Goal: Task Accomplishment & Management: Manage account settings

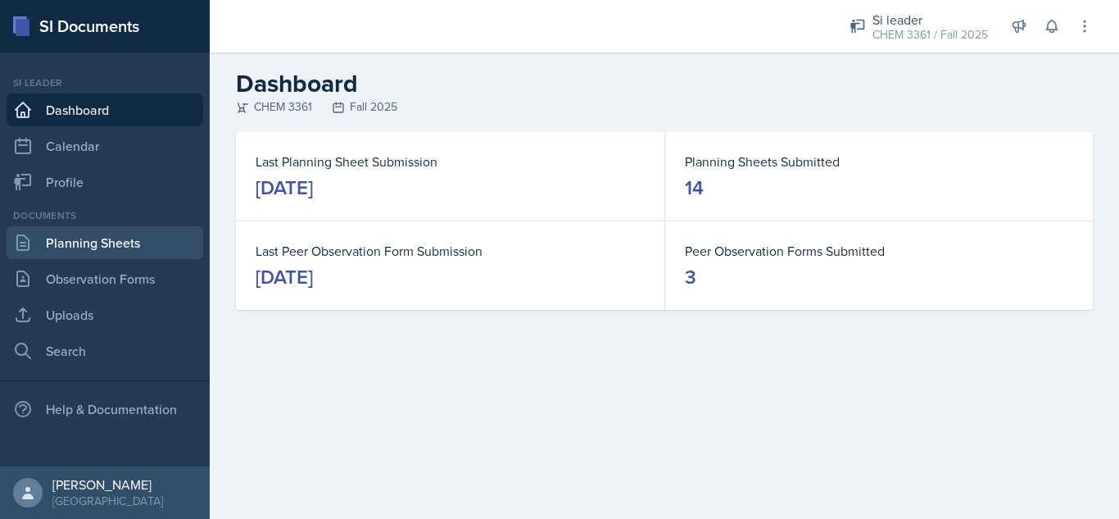
click at [138, 243] on link "Planning Sheets" at bounding box center [105, 242] width 197 height 33
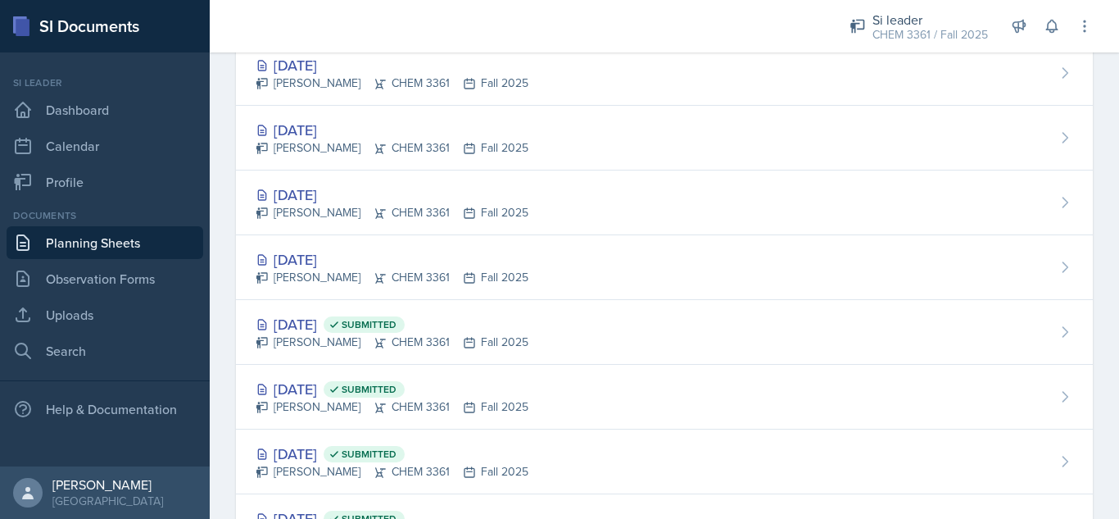
scroll to position [664, 0]
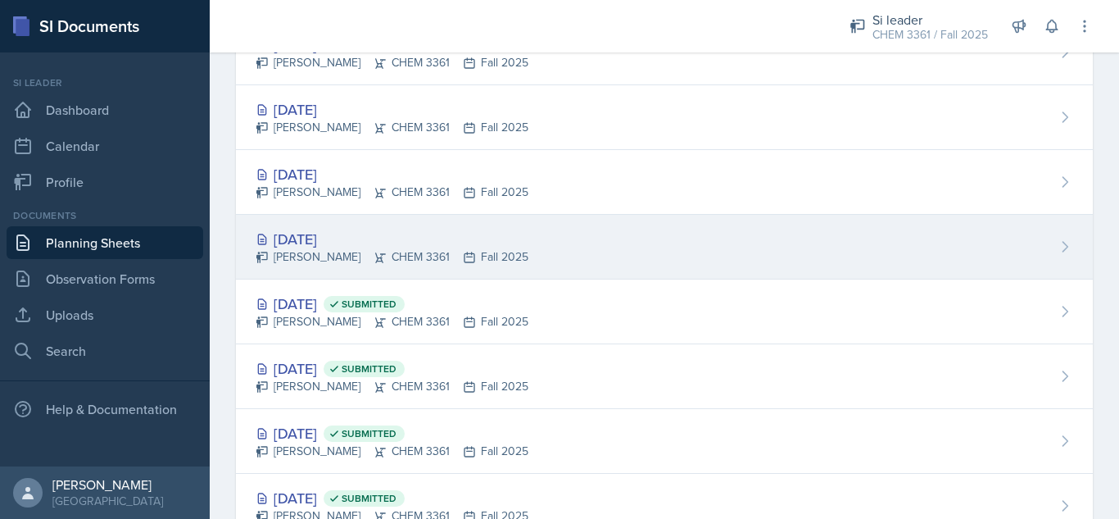
click at [711, 235] on div "[DATE] [PERSON_NAME] CHEM 3361 Fall 2025" at bounding box center [664, 247] width 857 height 65
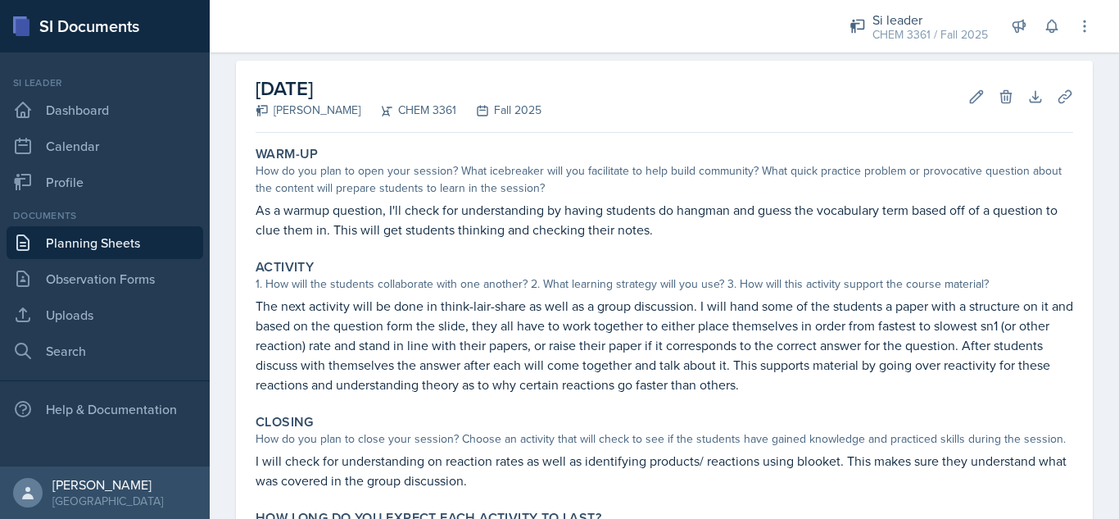
scroll to position [66, 0]
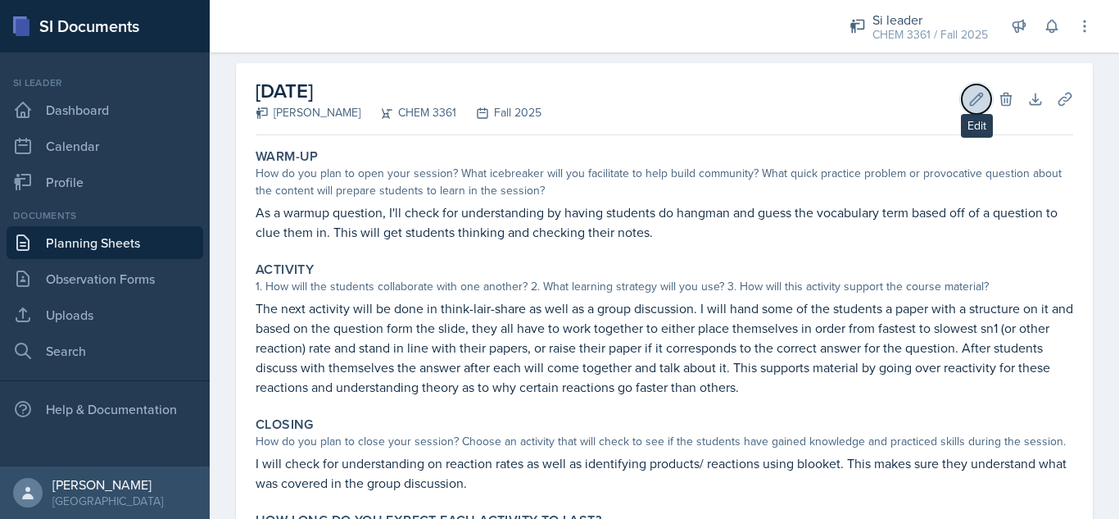
click at [971, 99] on icon at bounding box center [977, 99] width 12 height 12
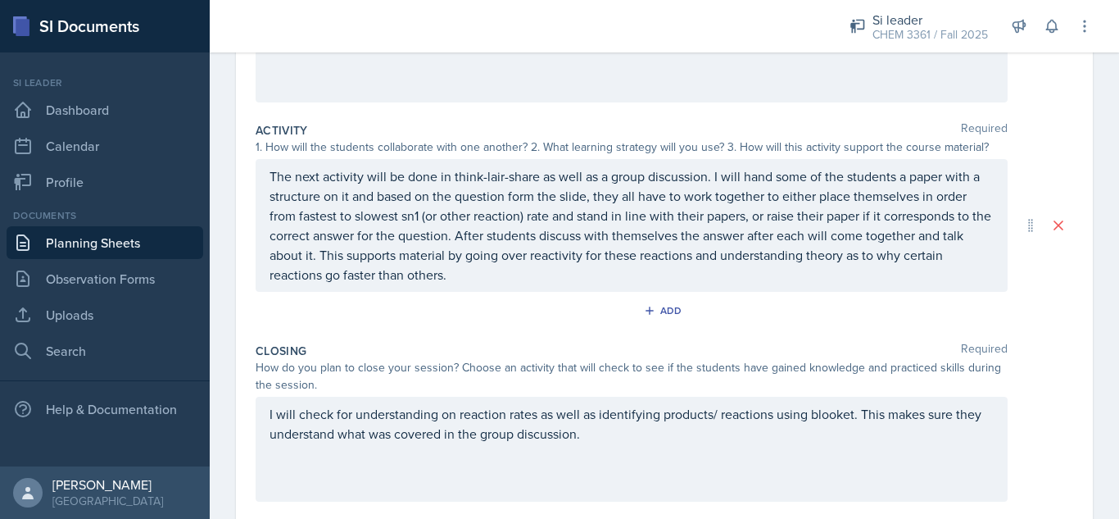
scroll to position [281, 0]
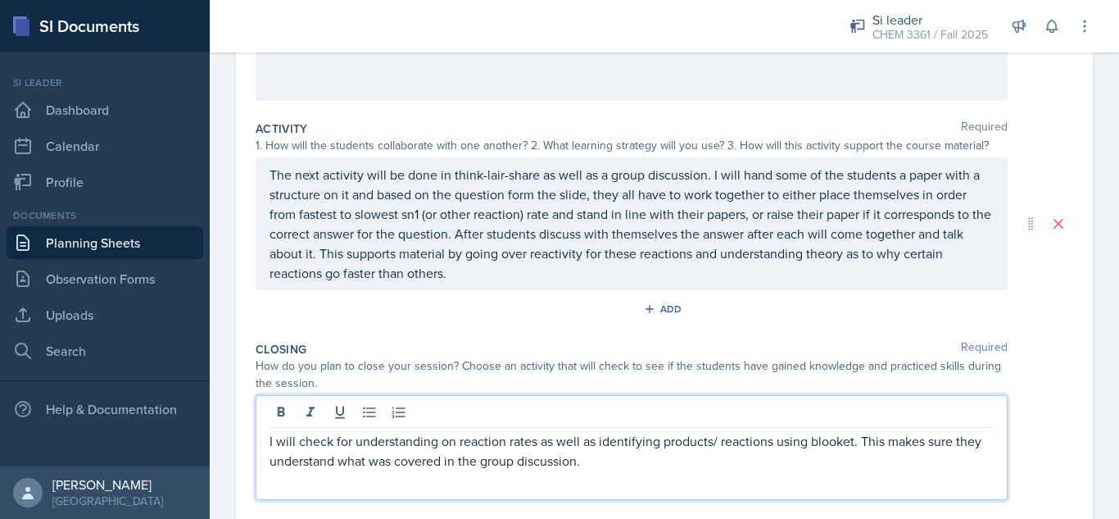
click at [632, 436] on p "I will check for understanding on reaction rates as well as identifying product…" at bounding box center [632, 450] width 724 height 39
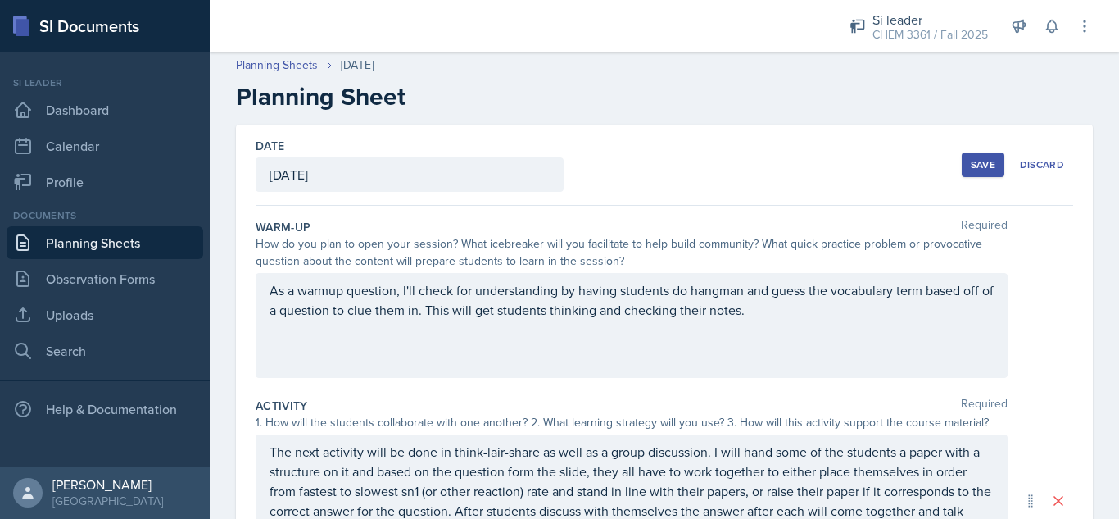
scroll to position [6, 0]
click at [971, 164] on div "Save" at bounding box center [983, 163] width 25 height 13
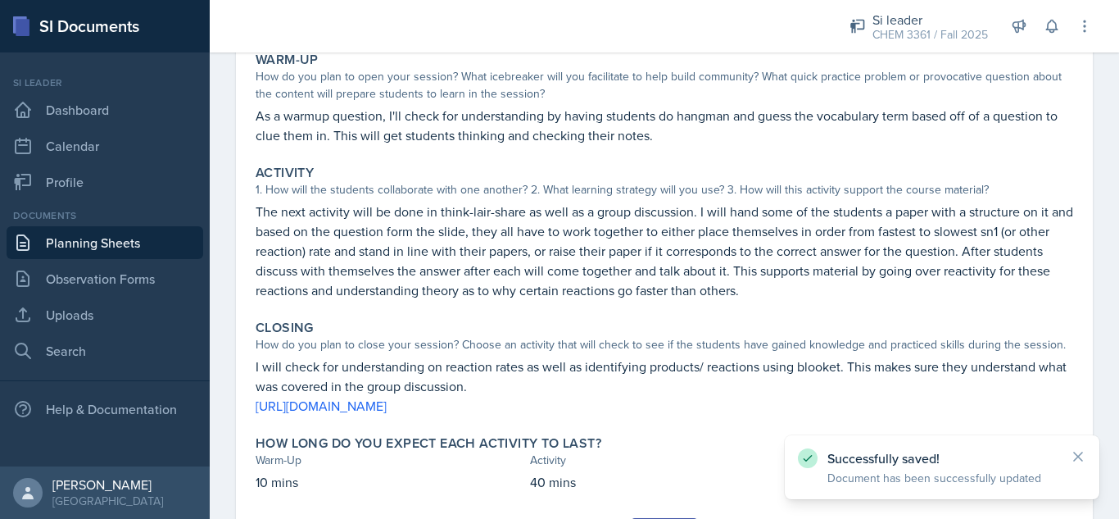
scroll to position [248, 0]
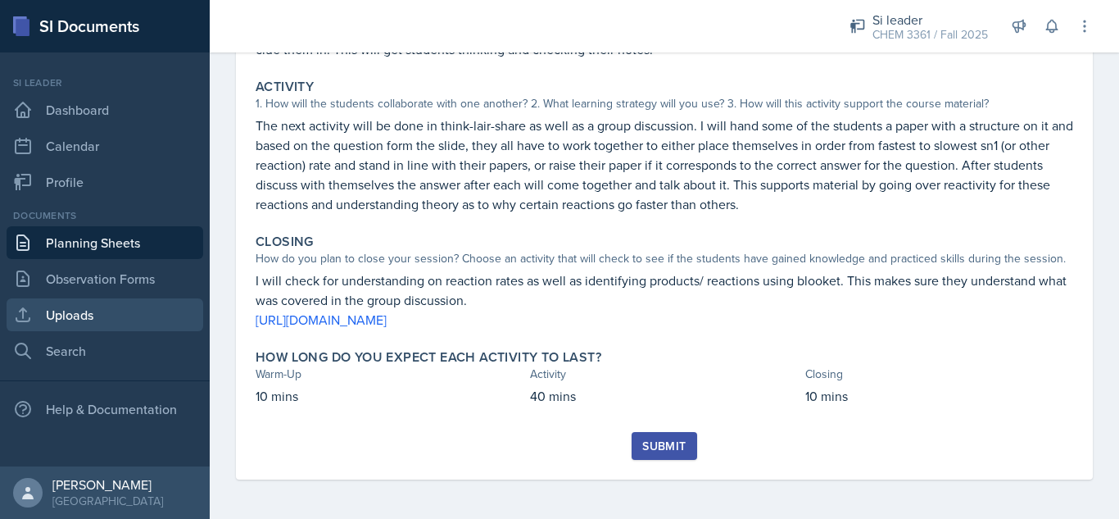
click at [132, 315] on link "Uploads" at bounding box center [105, 314] width 197 height 33
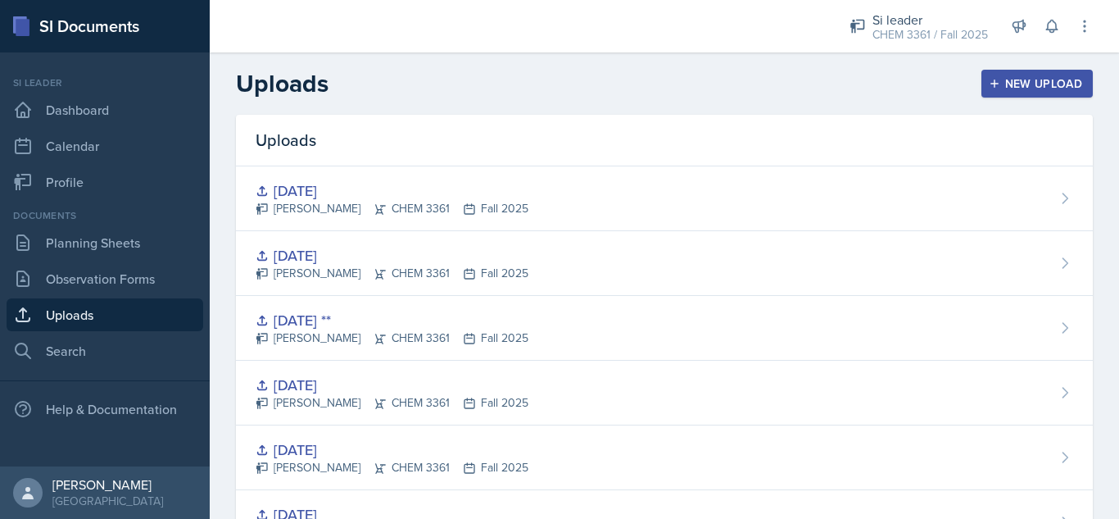
click at [1016, 90] on div "New Upload" at bounding box center [1037, 83] width 91 height 13
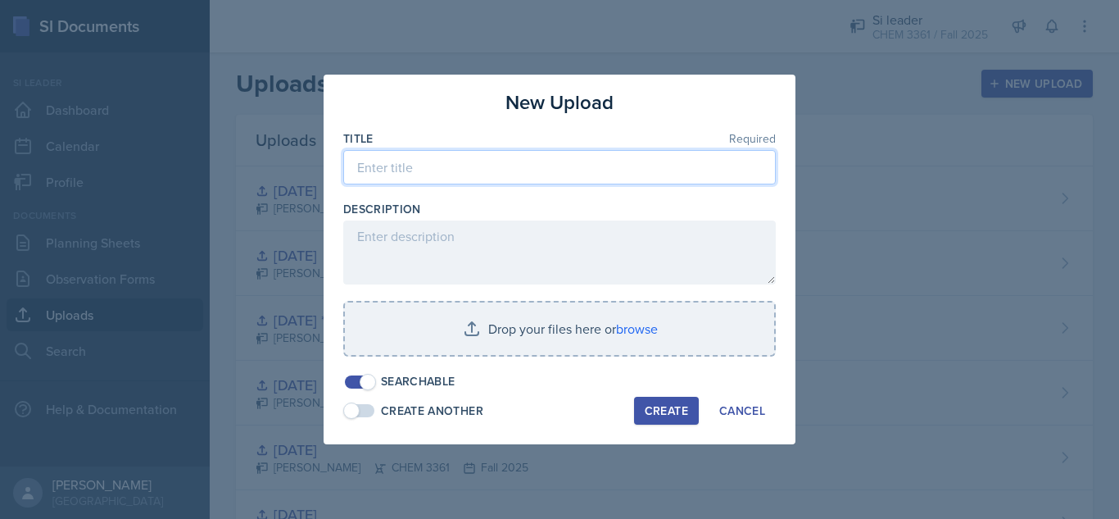
click at [726, 172] on input at bounding box center [559, 167] width 433 height 34
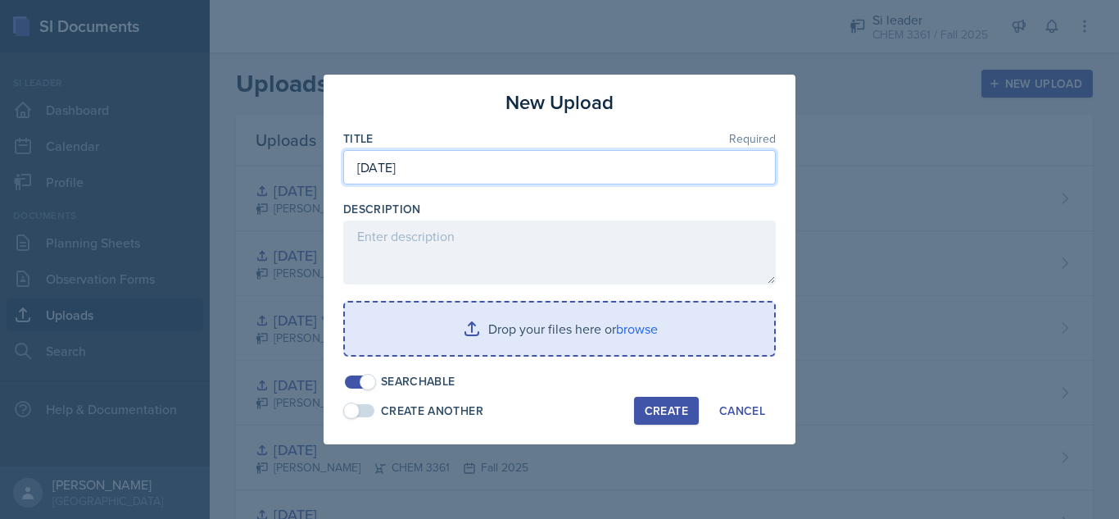
type input "[DATE]"
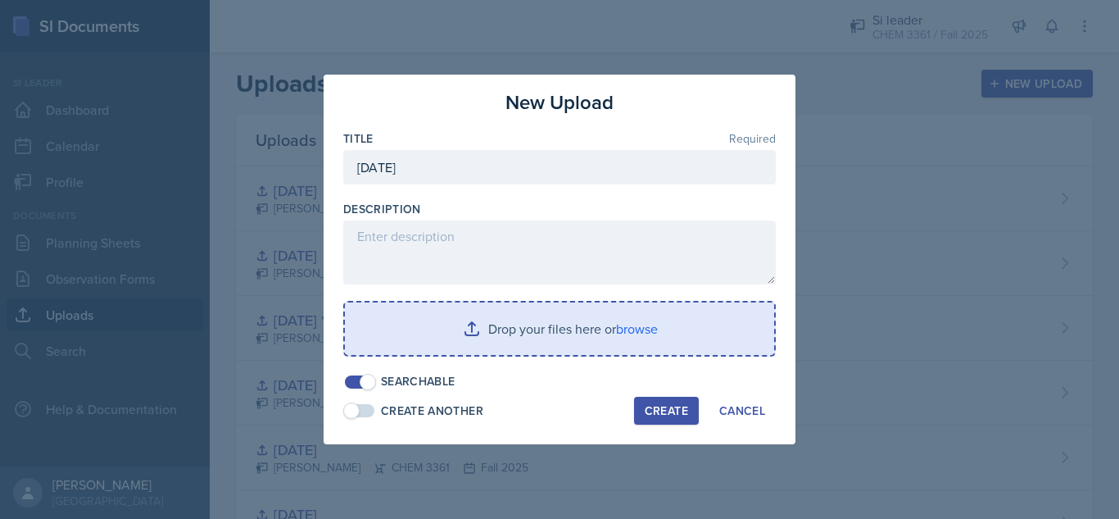
click at [561, 324] on input "file" at bounding box center [559, 328] width 429 height 52
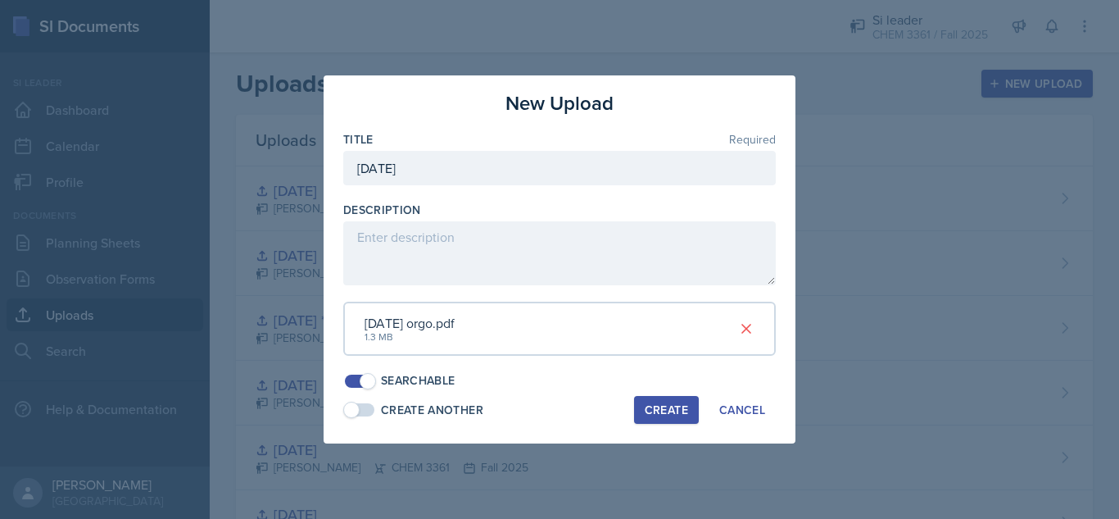
click at [665, 409] on div "Create" at bounding box center [666, 409] width 43 height 13
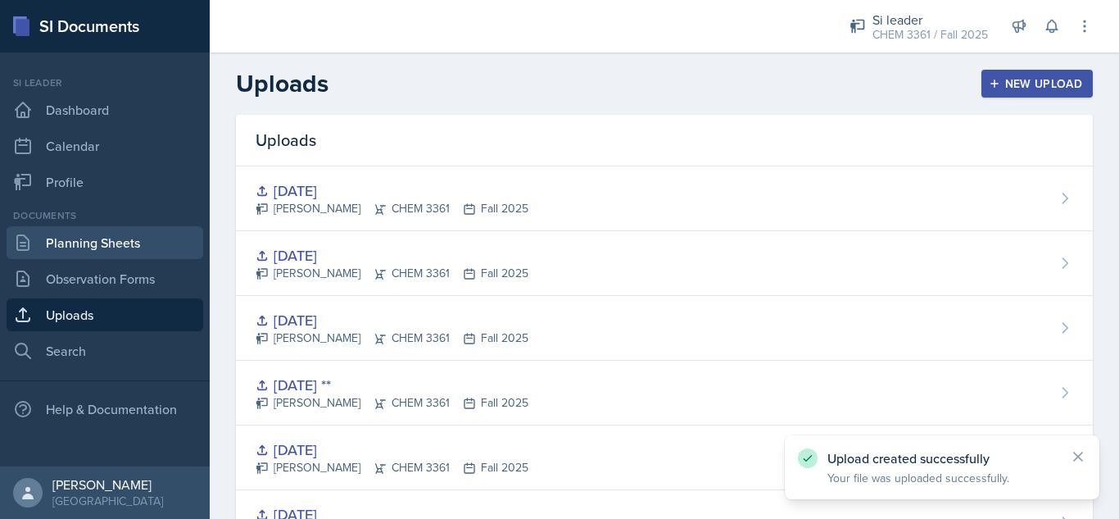
click at [170, 247] on link "Planning Sheets" at bounding box center [105, 242] width 197 height 33
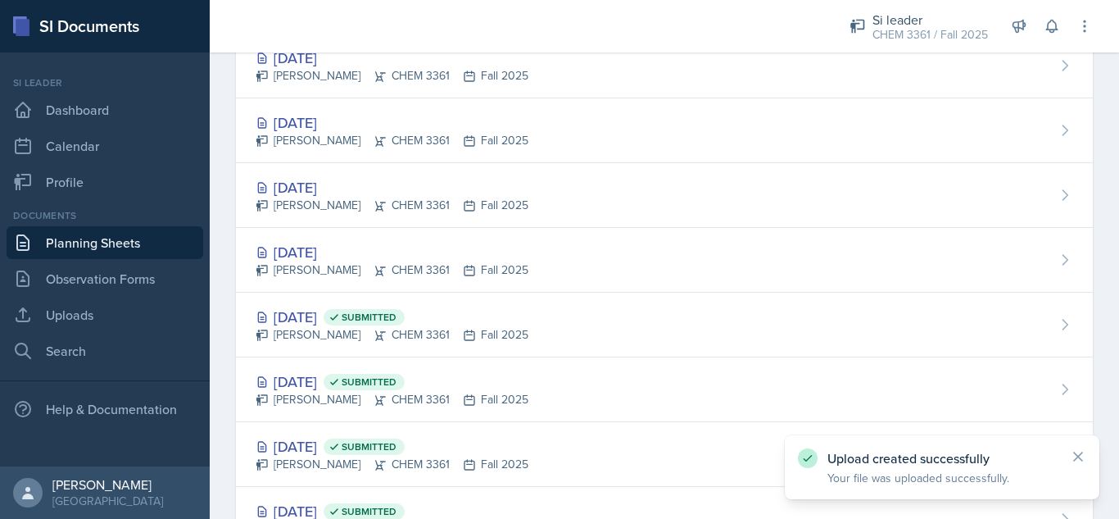
scroll to position [660, 0]
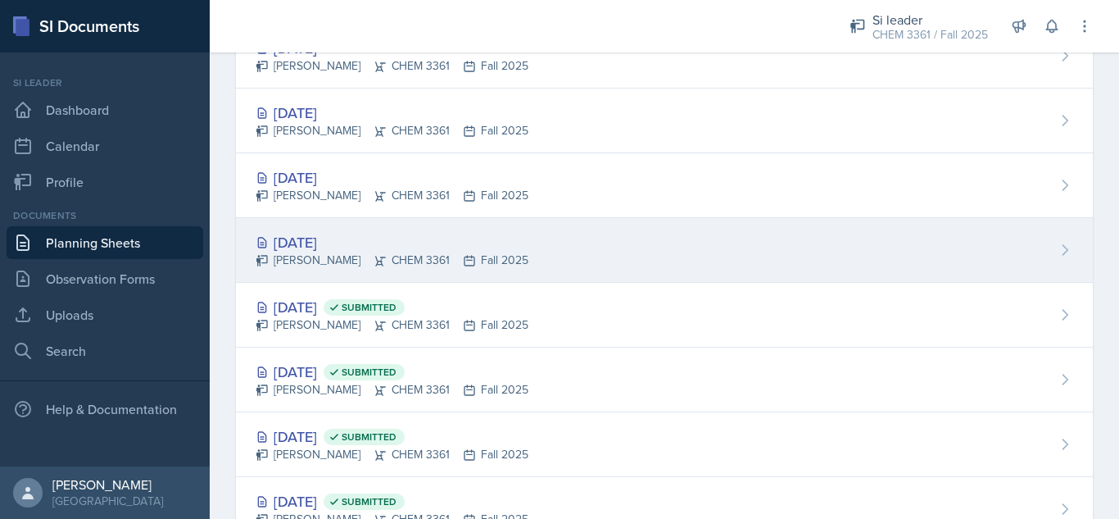
click at [798, 258] on div "[DATE] [PERSON_NAME] CHEM 3361 Fall 2025" at bounding box center [664, 250] width 857 height 65
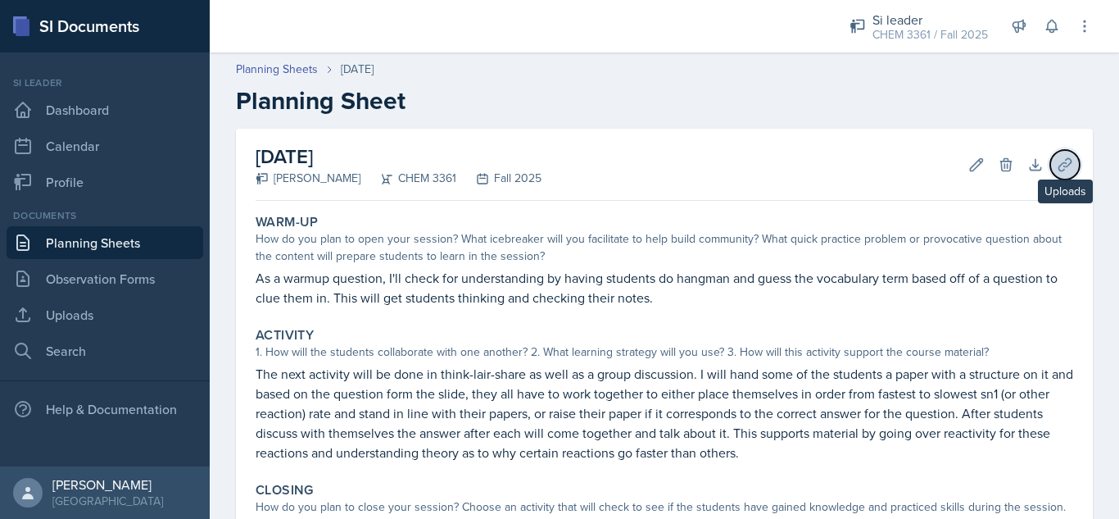
click at [1057, 165] on icon at bounding box center [1065, 165] width 16 height 16
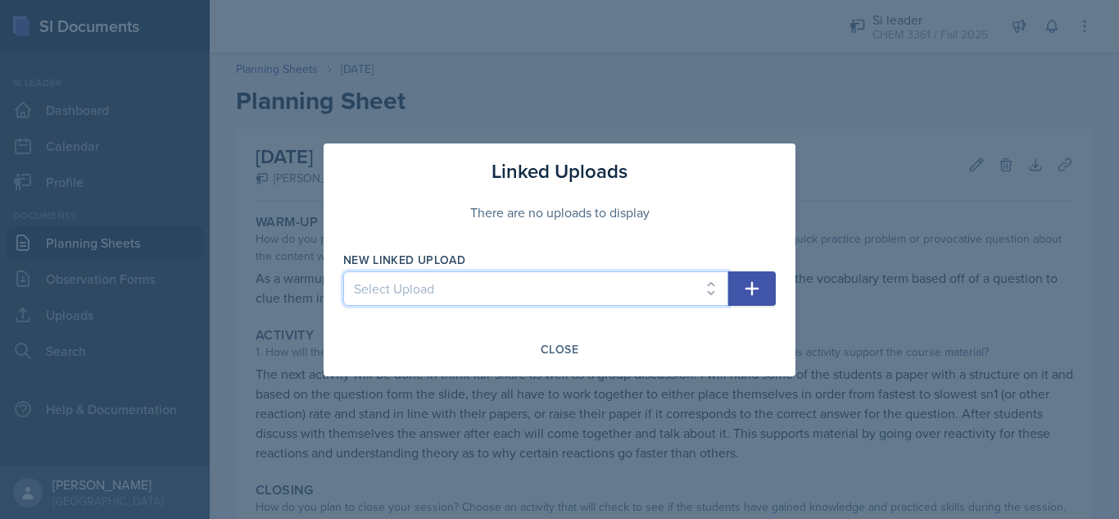
click at [574, 284] on select "Select Upload [DATE] [DATE] [DATE] [DATE] [DATE] [DATE] [DATE] [DATE] [DATE] [D…" at bounding box center [535, 288] width 385 height 34
click at [589, 294] on select "Select Upload [DATE] [DATE] [DATE] [DATE] [DATE] [DATE] [DATE] [DATE] [DATE] [D…" at bounding box center [535, 288] width 385 height 34
select select "953ebd4a-5680-44e3-beb5-f11fe4a78731"
click at [343, 271] on select "Select Upload [DATE] [DATE] [DATE] [DATE] [DATE] [DATE] [DATE] [DATE] [DATE] [D…" at bounding box center [535, 288] width 385 height 34
click at [747, 294] on icon "button" at bounding box center [752, 289] width 20 height 20
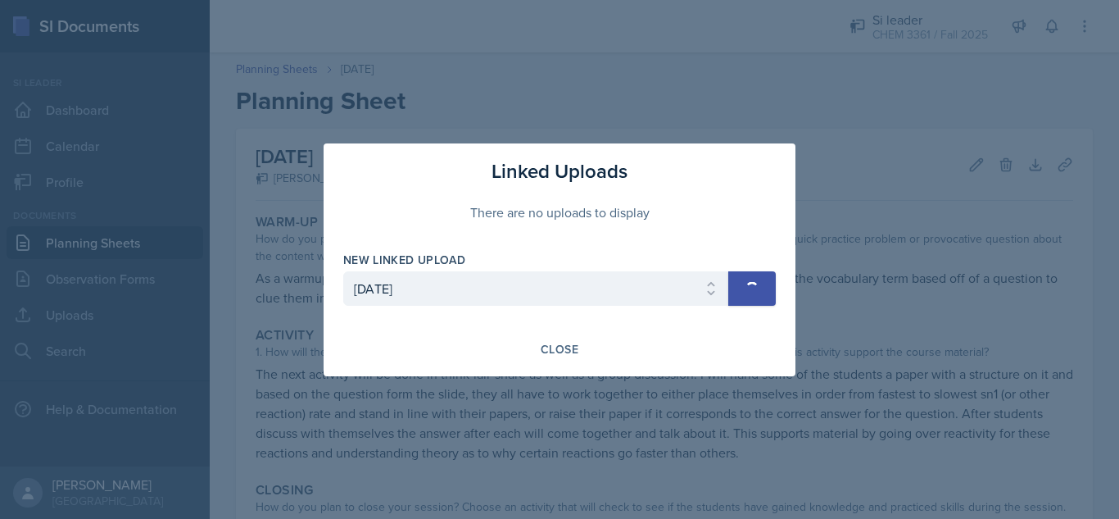
select select
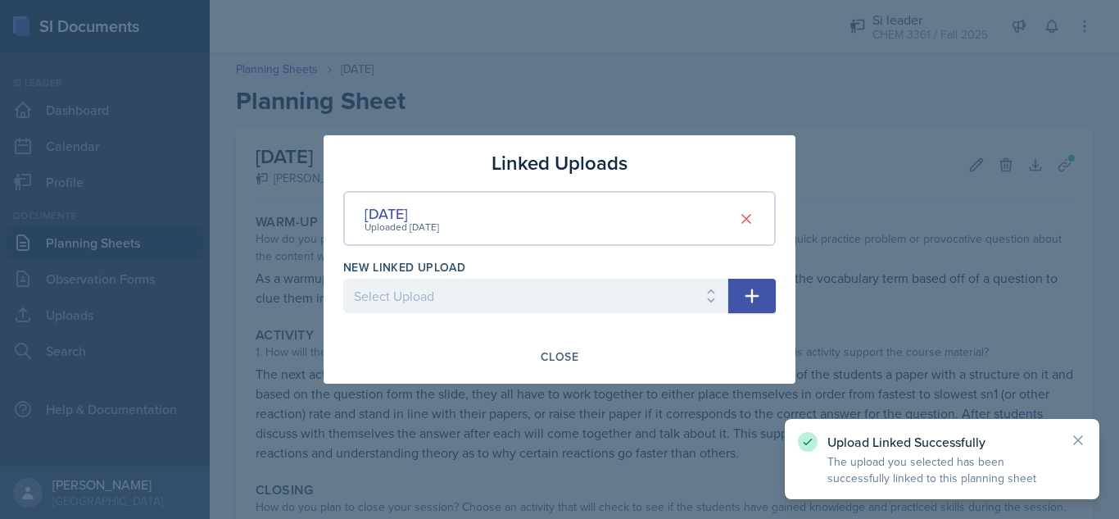
click at [997, 302] on div at bounding box center [559, 259] width 1119 height 519
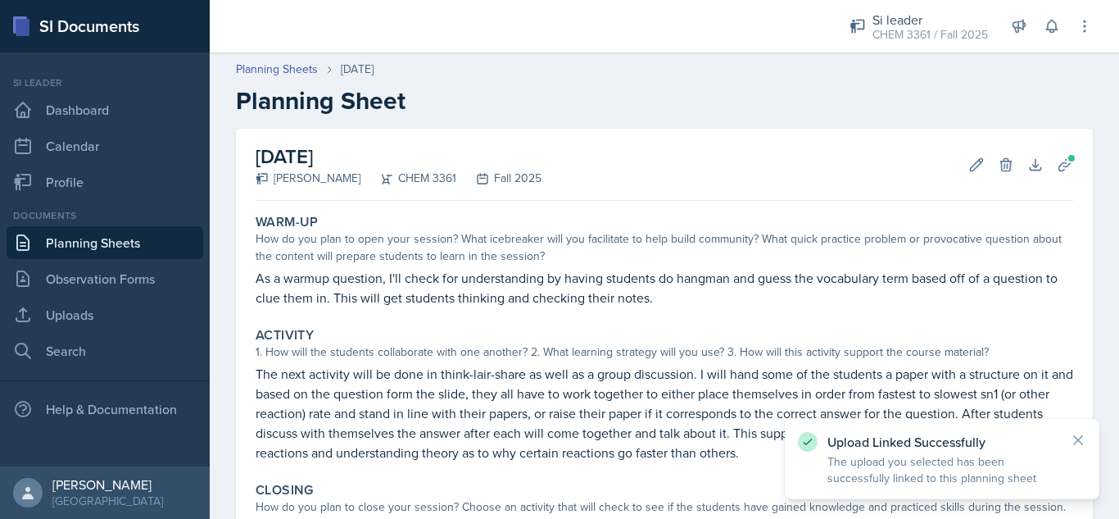
scroll to position [248, 0]
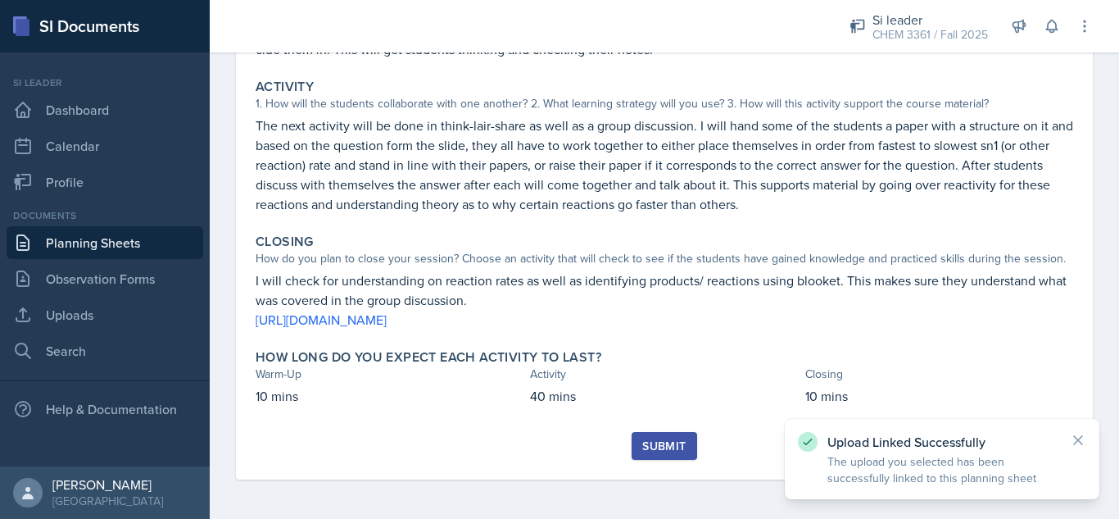
click at [642, 452] on div "Submit" at bounding box center [663, 445] width 43 height 13
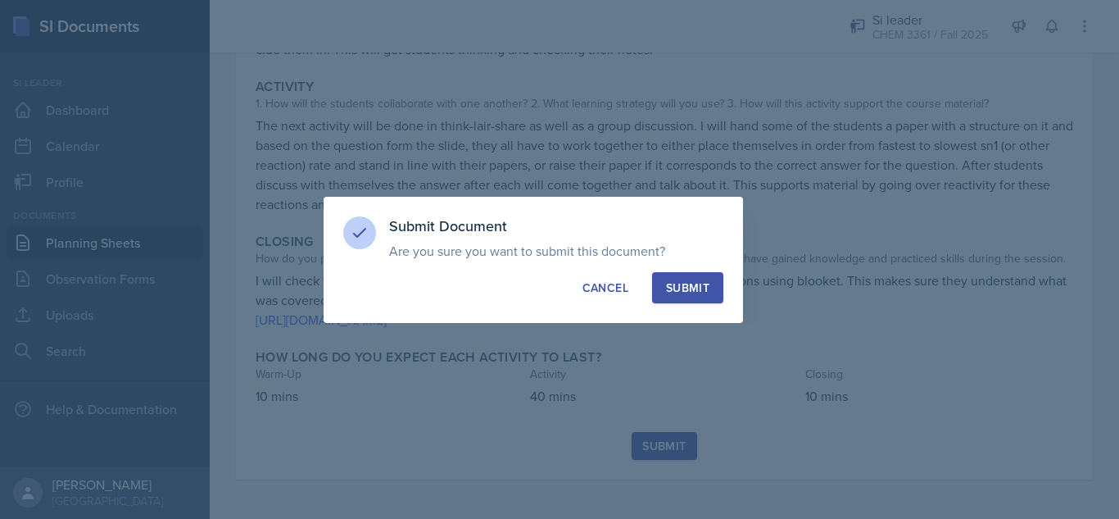
click at [706, 285] on div "Submit" at bounding box center [687, 287] width 43 height 16
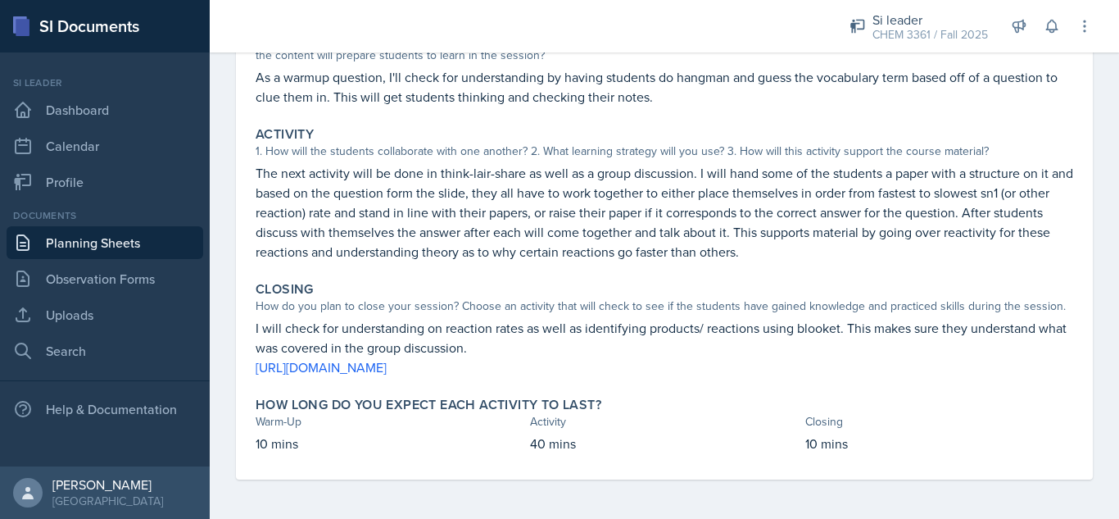
scroll to position [201, 0]
click at [155, 247] on link "Planning Sheets" at bounding box center [105, 242] width 197 height 33
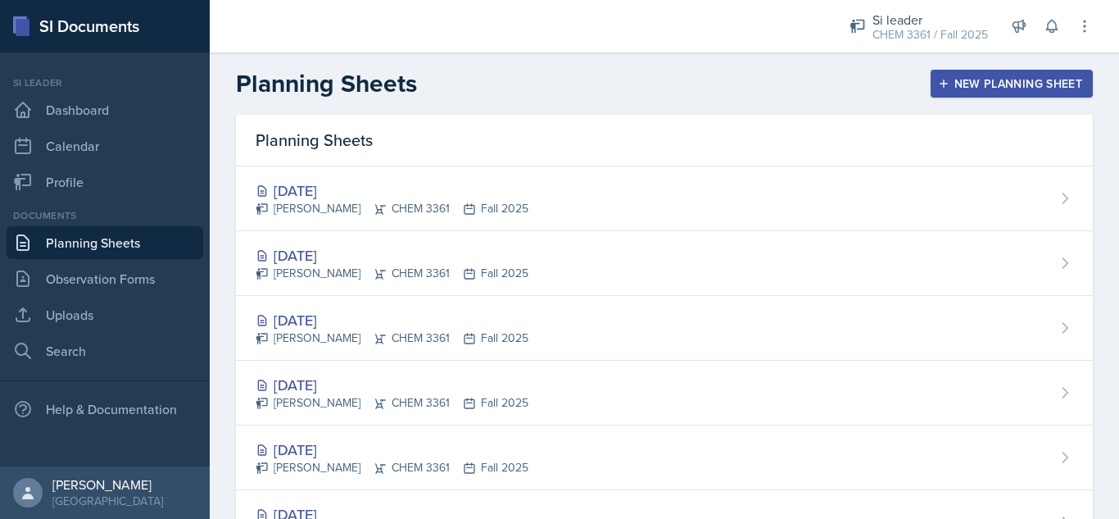
click at [647, 107] on header "Planning Sheets New Planning Sheet" at bounding box center [665, 83] width 910 height 62
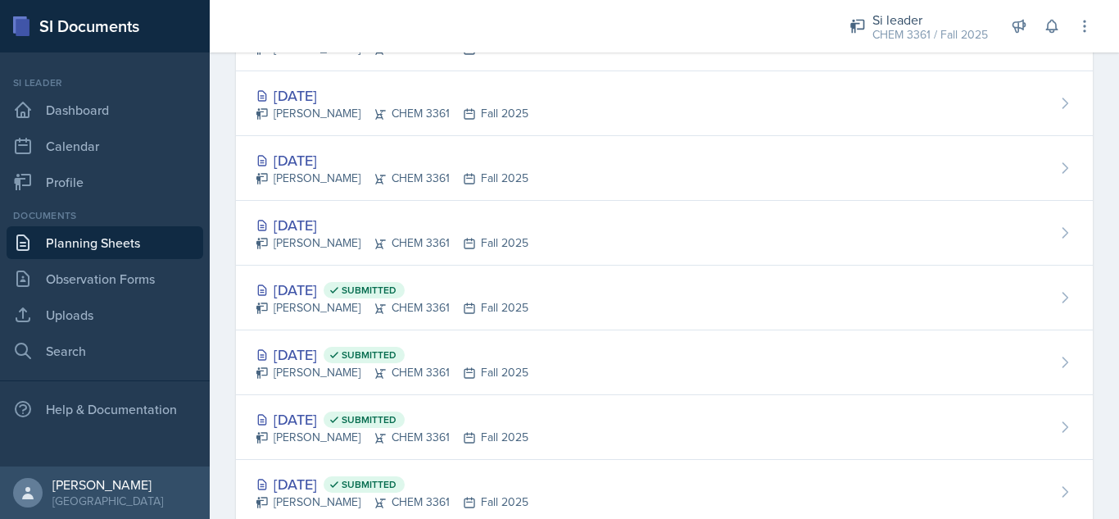
scroll to position [656, 0]
